Goal: Check status: Check status

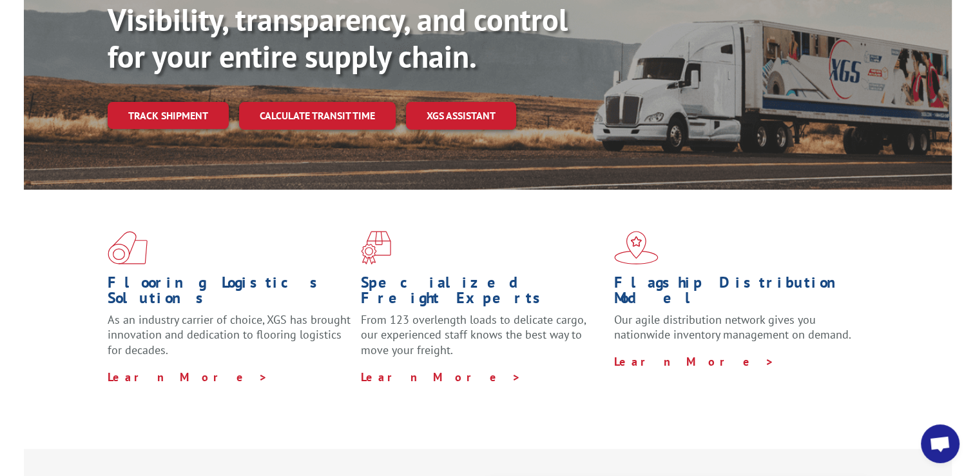
scroll to position [398, 0]
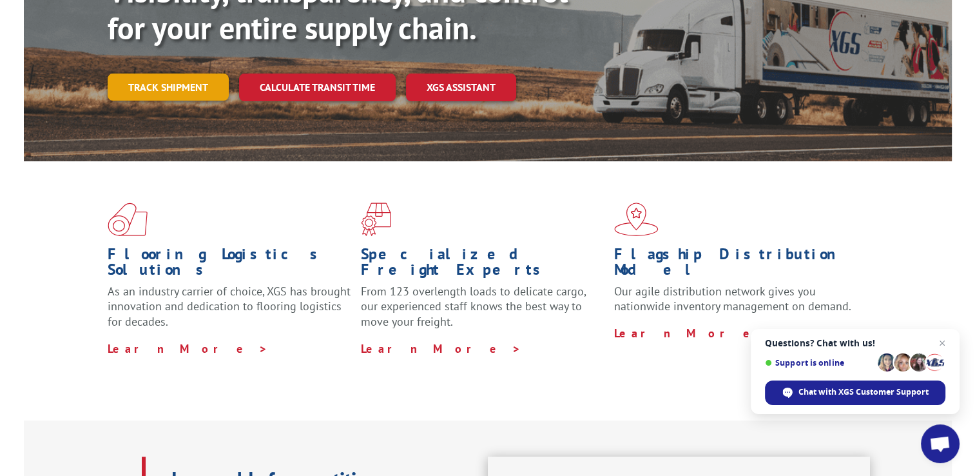
click at [197, 73] on link "Track shipment" at bounding box center [168, 86] width 121 height 27
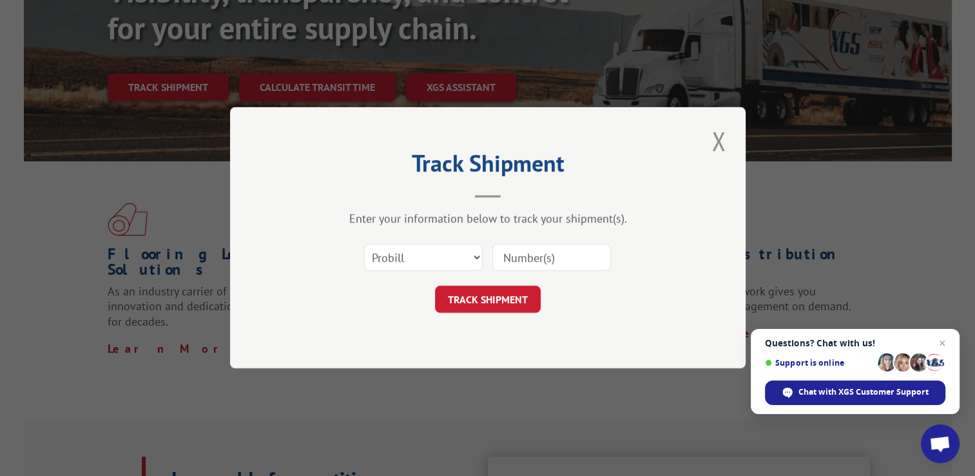
click at [527, 259] on input at bounding box center [552, 257] width 119 height 27
paste input "XGI 06272025DM"
click at [523, 257] on input "XGI 06272025DM" at bounding box center [552, 257] width 119 height 27
type input "06272025DM"
click at [493, 300] on button "TRACK SHIPMENT" at bounding box center [488, 299] width 106 height 27
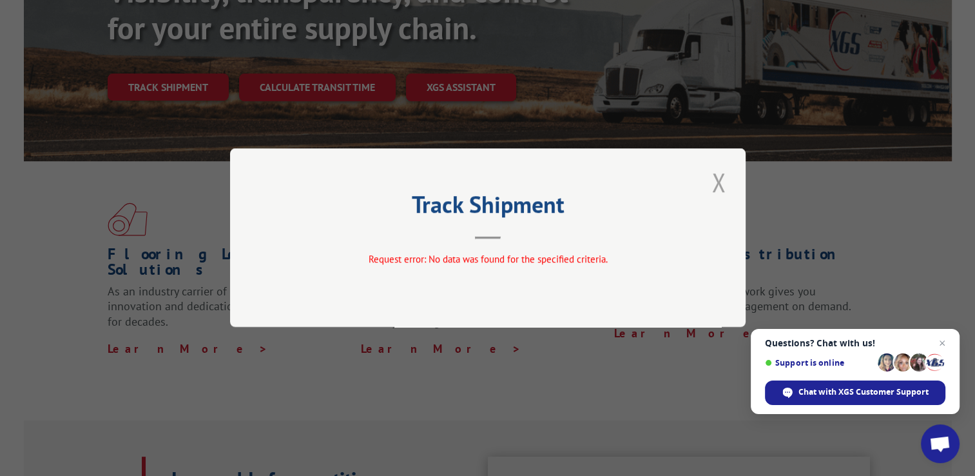
click at [722, 179] on button "Close modal" at bounding box center [719, 181] width 22 height 35
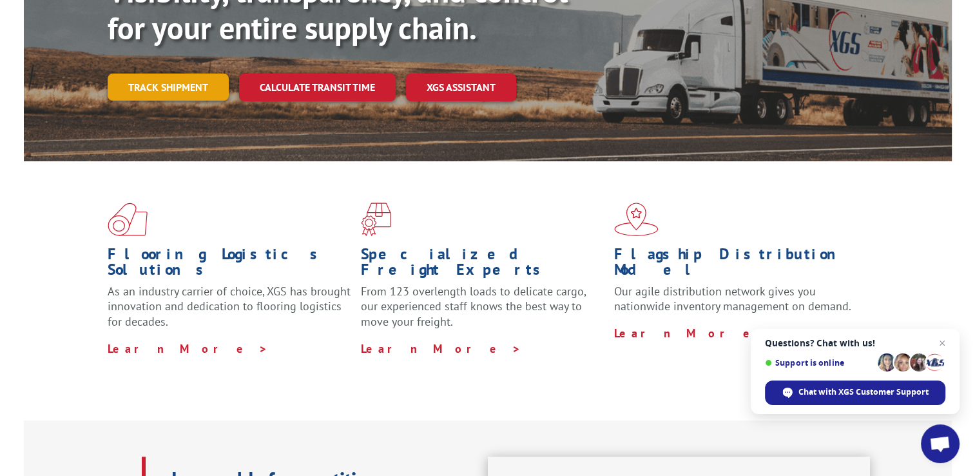
click at [181, 73] on link "Track shipment" at bounding box center [168, 86] width 121 height 27
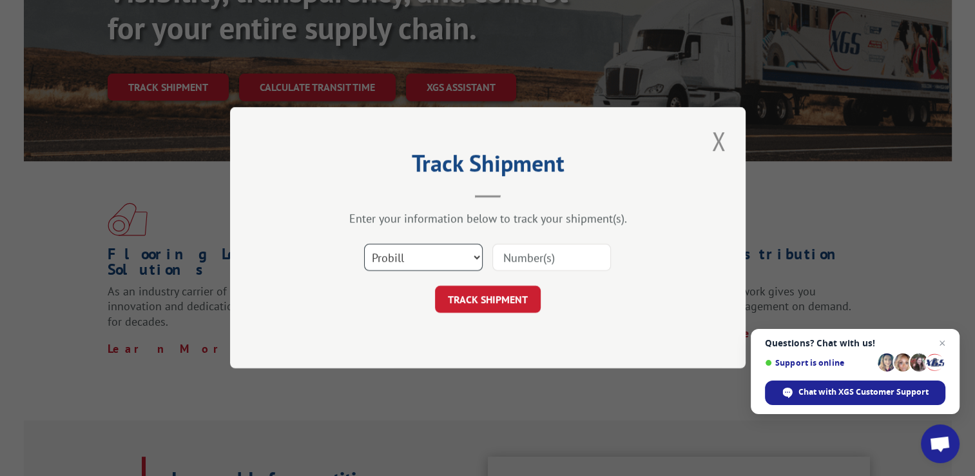
click at [478, 257] on select "Select category... Probill BOL PO" at bounding box center [423, 257] width 119 height 27
click at [442, 253] on select "Select category... Probill BOL PO" at bounding box center [423, 257] width 119 height 27
select select "po"
click at [364, 244] on select "Select category... Probill BOL PO" at bounding box center [423, 257] width 119 height 27
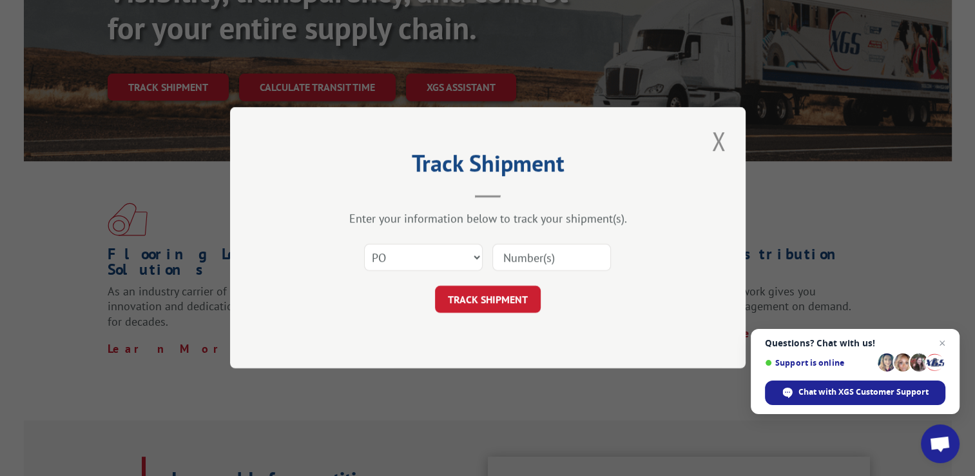
click at [517, 257] on input at bounding box center [552, 257] width 119 height 27
paste input "XGI 06272025DM"
type input "XGI 06272025DM"
click at [491, 298] on button "TRACK SHIPMENT" at bounding box center [488, 299] width 106 height 27
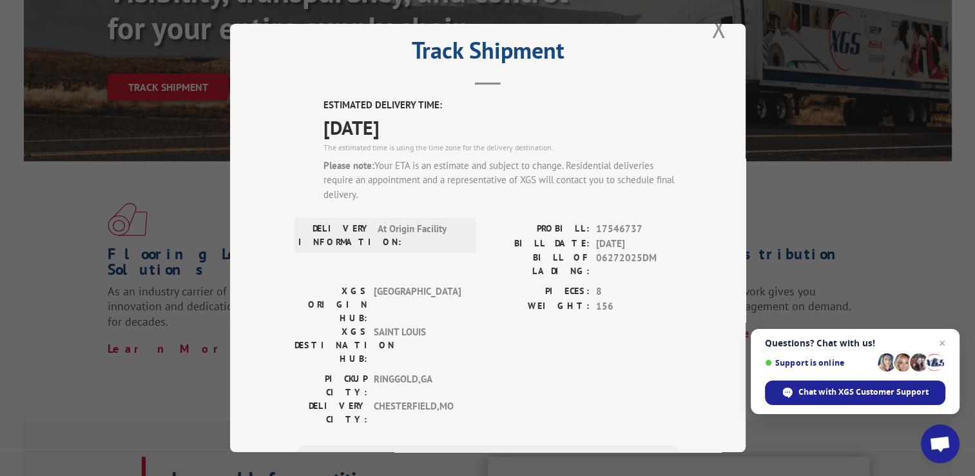
scroll to position [28, 0]
